Goal: Find specific page/section: Find specific page/section

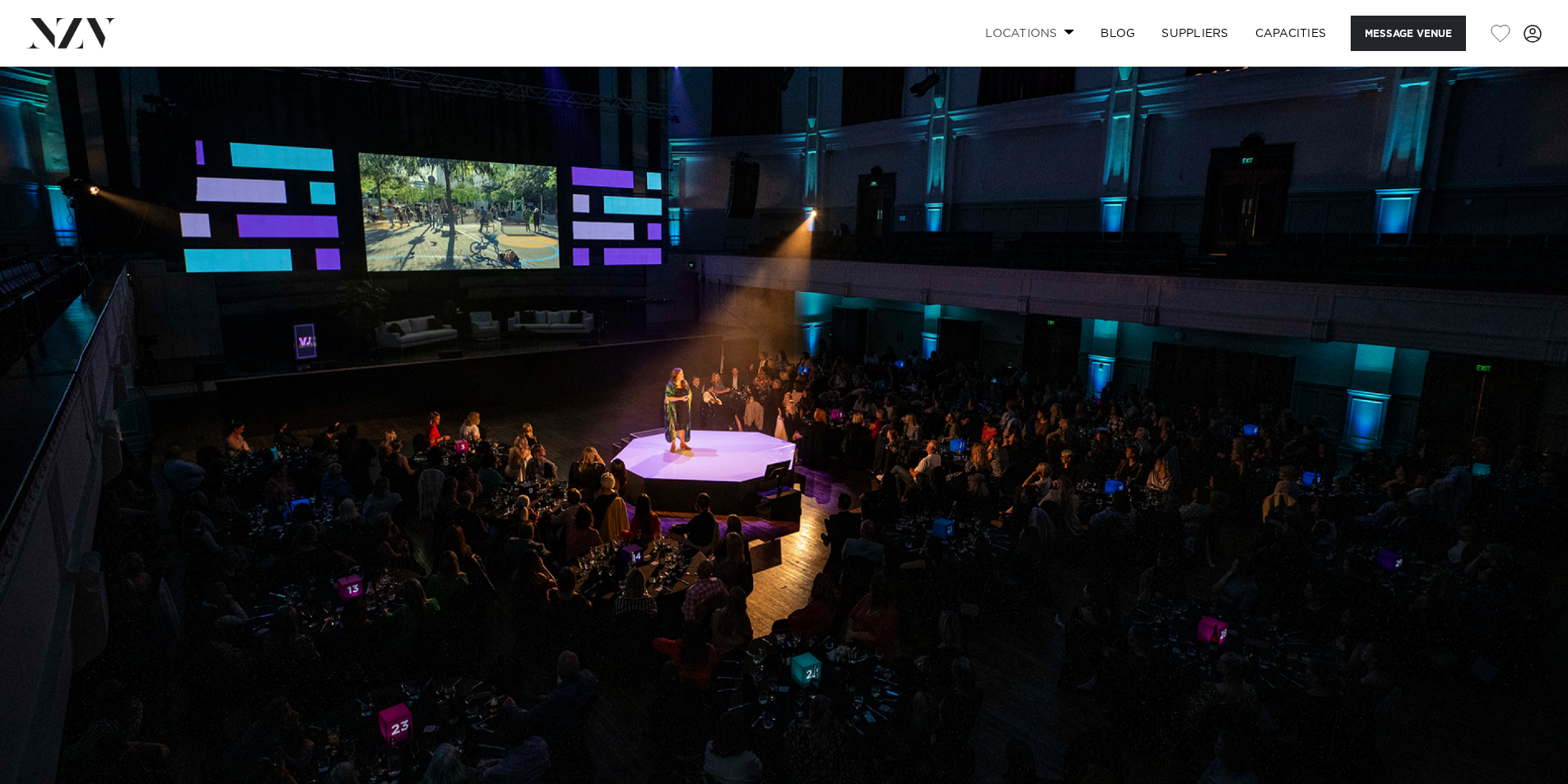
click at [1057, 37] on link "Locations" at bounding box center [1030, 33] width 116 height 35
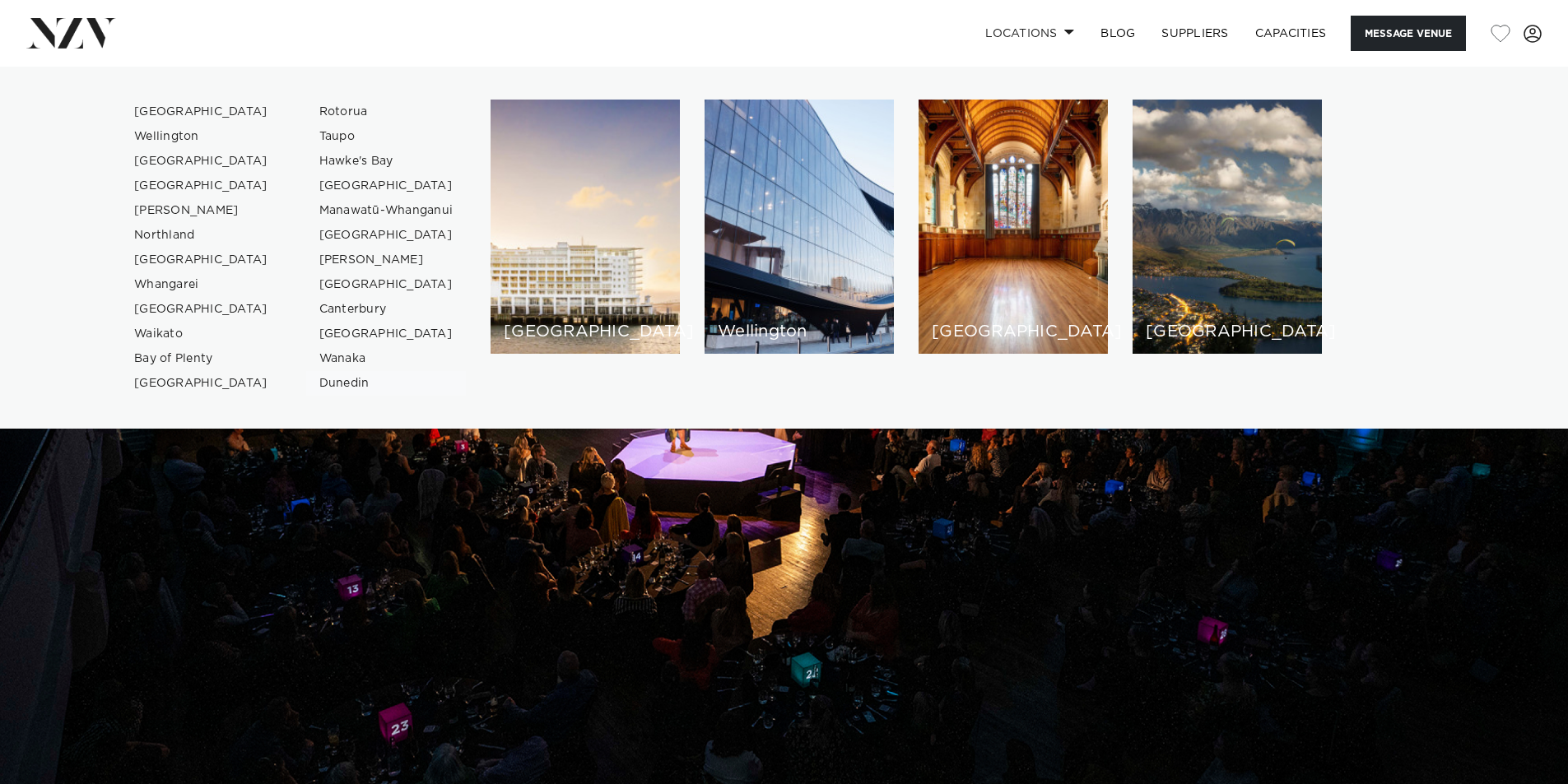
click at [342, 383] on link "Dunedin" at bounding box center [386, 383] width 160 height 25
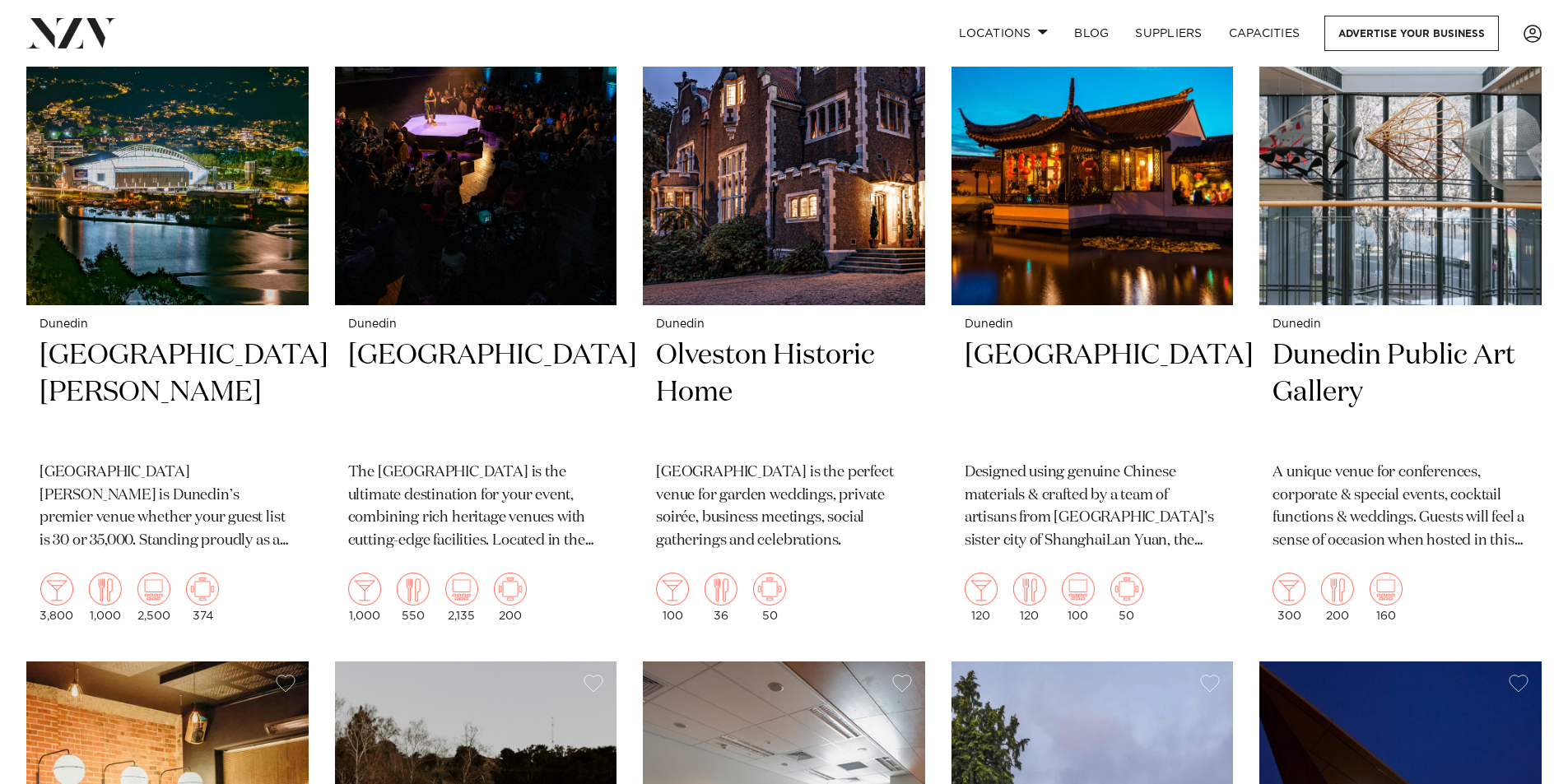
scroll to position [837, 0]
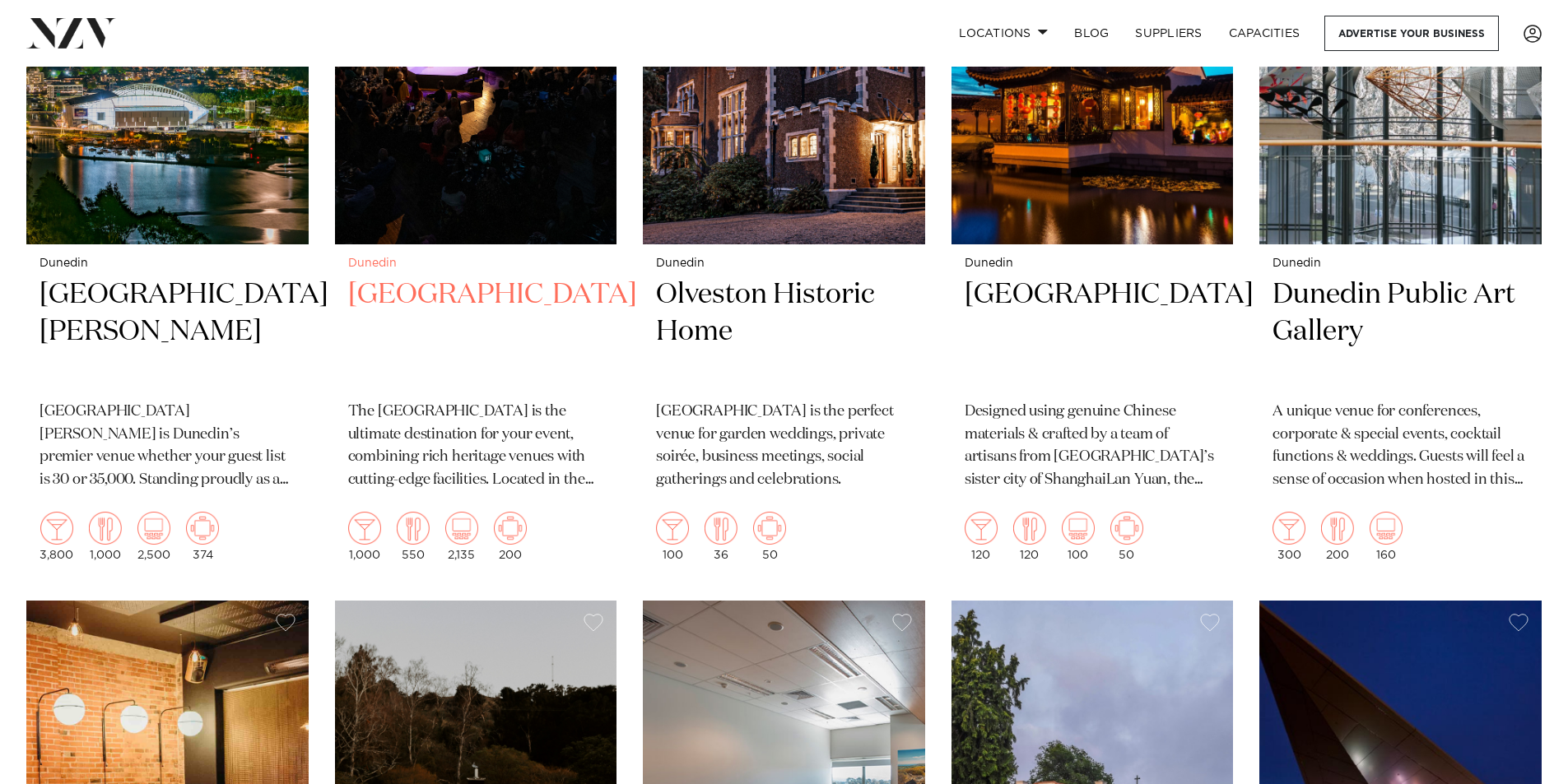
click at [415, 277] on h2 "[GEOGRAPHIC_DATA]" at bounding box center [476, 332] width 256 height 111
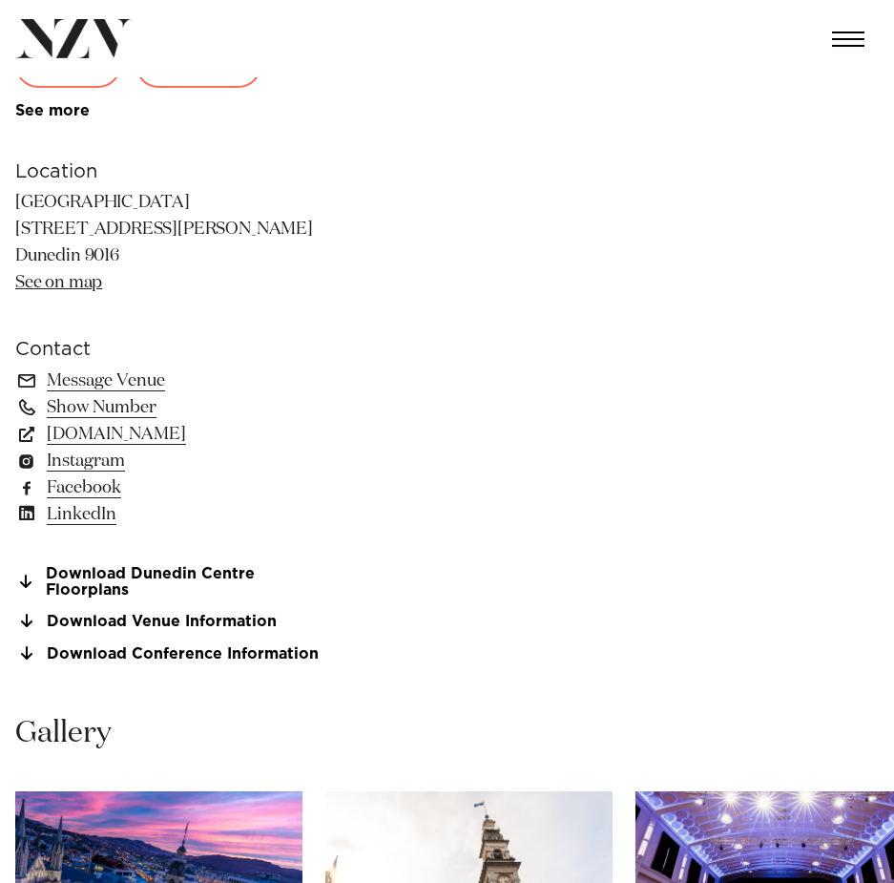
scroll to position [859, 0]
